Goal: Information Seeking & Learning: Learn about a topic

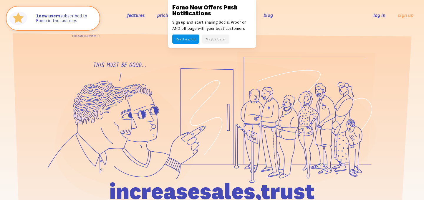
click at [187, 35] on button "Yes! I want it" at bounding box center [185, 38] width 27 height 9
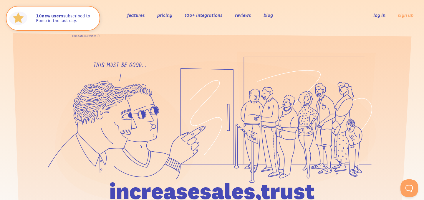
click at [200, 15] on link "106+ integrations" at bounding box center [204, 15] width 38 height 6
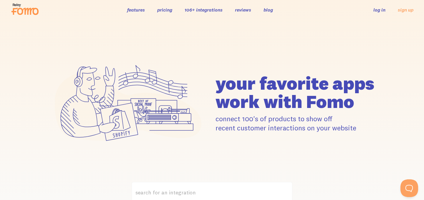
scroll to position [6, 0]
click at [207, 11] on link "106+ integrations" at bounding box center [204, 9] width 38 height 6
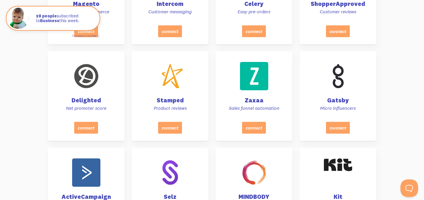
scroll to position [1066, 0]
